Goal: Find specific page/section: Find specific page/section

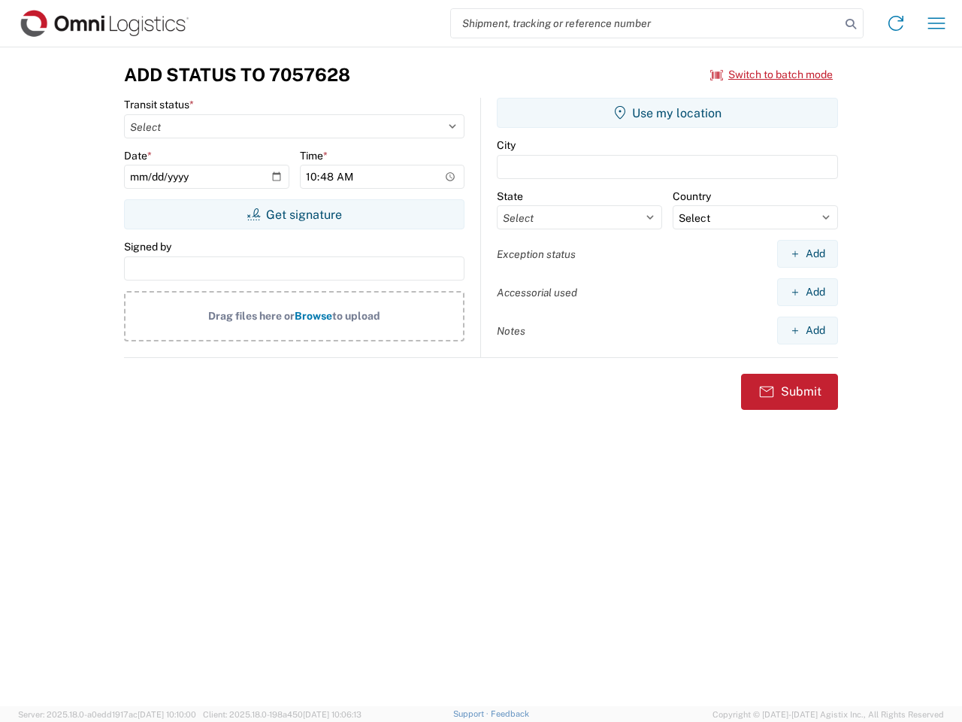
click at [646, 23] on input "search" at bounding box center [646, 23] width 390 height 29
click at [851, 24] on icon at bounding box center [851, 24] width 21 height 21
click at [896, 23] on icon at bounding box center [896, 23] width 24 height 24
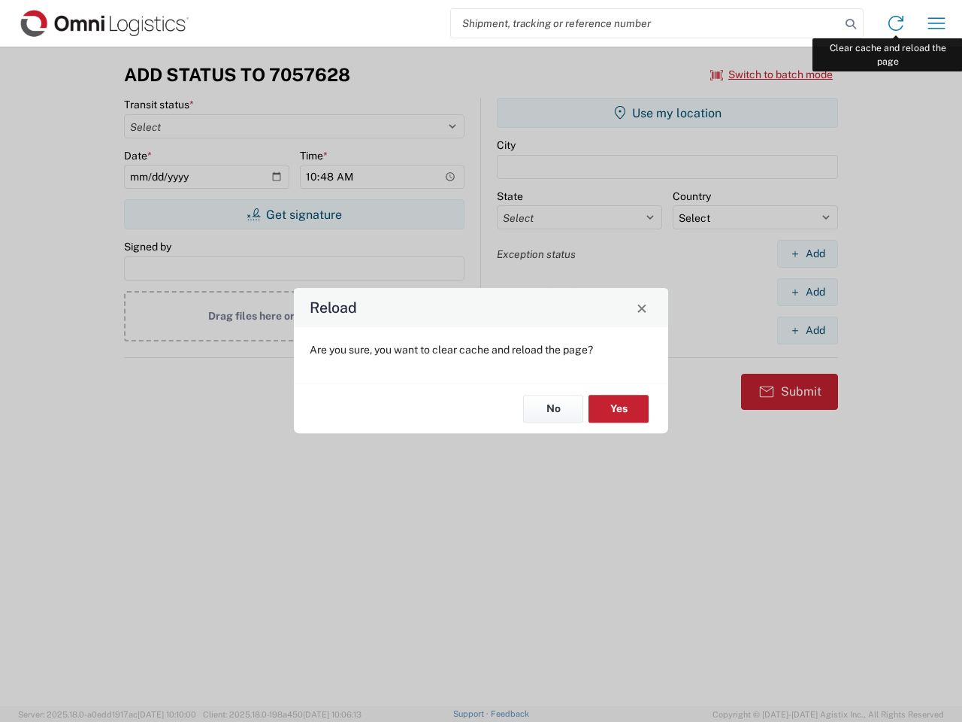
click at [937, 23] on div "Reload Are you sure, you want to clear cache and reload the page? No Yes" at bounding box center [481, 361] width 962 height 722
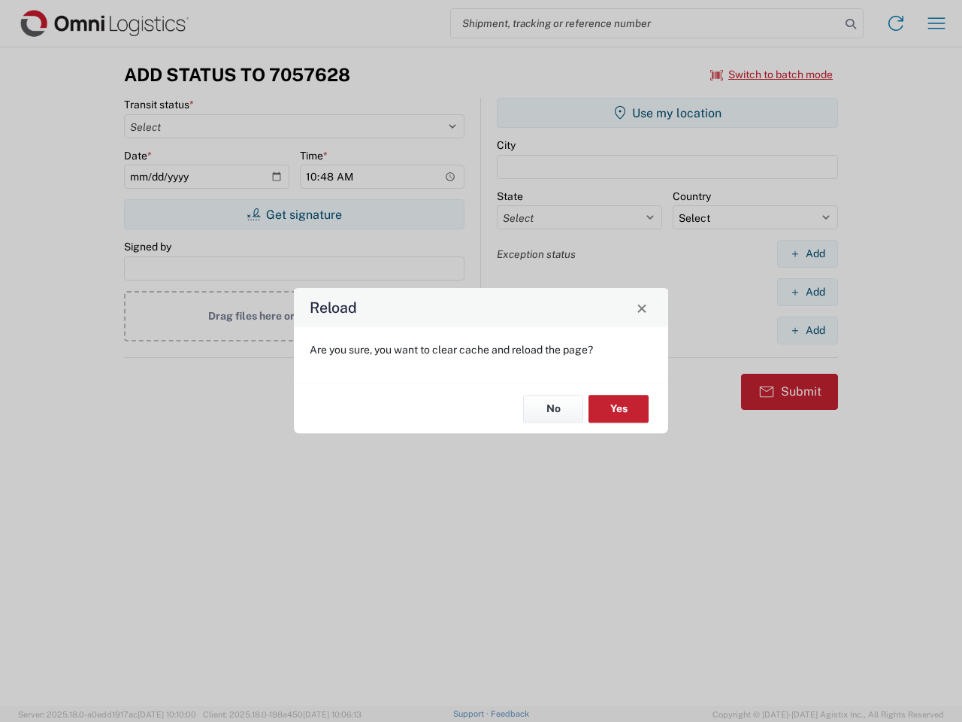
click at [772, 74] on div "Reload Are you sure, you want to clear cache and reload the page? No Yes" at bounding box center [481, 361] width 962 height 722
click at [294, 214] on div "Reload Are you sure, you want to clear cache and reload the page? No Yes" at bounding box center [481, 361] width 962 height 722
click at [668, 113] on div "Reload Are you sure, you want to clear cache and reload the page? No Yes" at bounding box center [481, 361] width 962 height 722
click at [808, 253] on div "Reload Are you sure, you want to clear cache and reload the page? No Yes" at bounding box center [481, 361] width 962 height 722
click at [808, 292] on div "Reload Are you sure, you want to clear cache and reload the page? No Yes" at bounding box center [481, 361] width 962 height 722
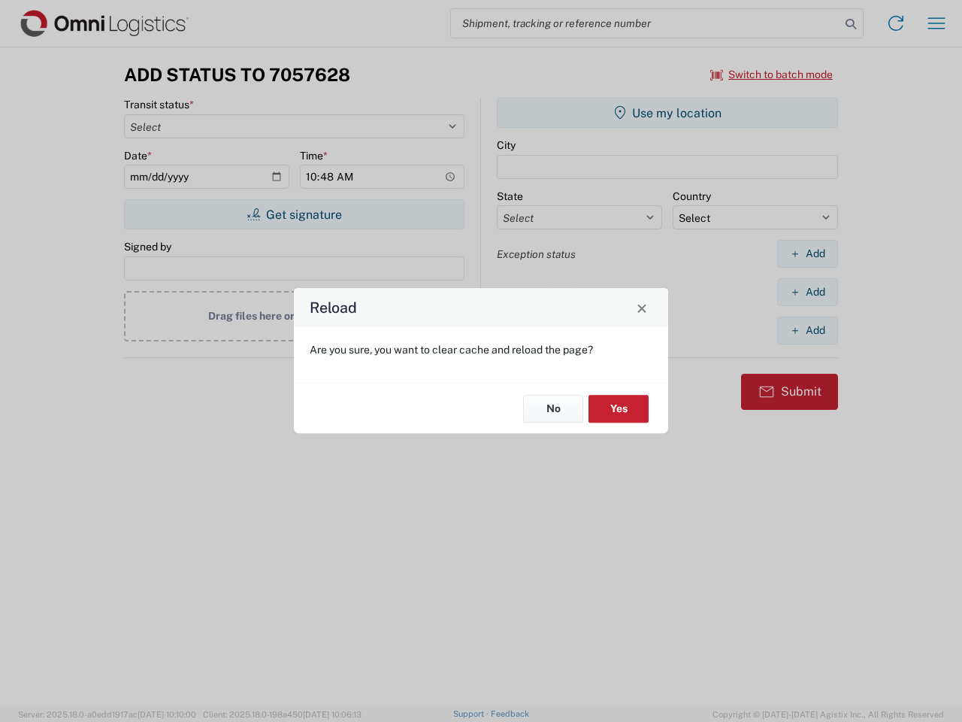
click at [808, 330] on div "Reload Are you sure, you want to clear cache and reload the page? No Yes" at bounding box center [481, 361] width 962 height 722
